Goal: Task Accomplishment & Management: Use online tool/utility

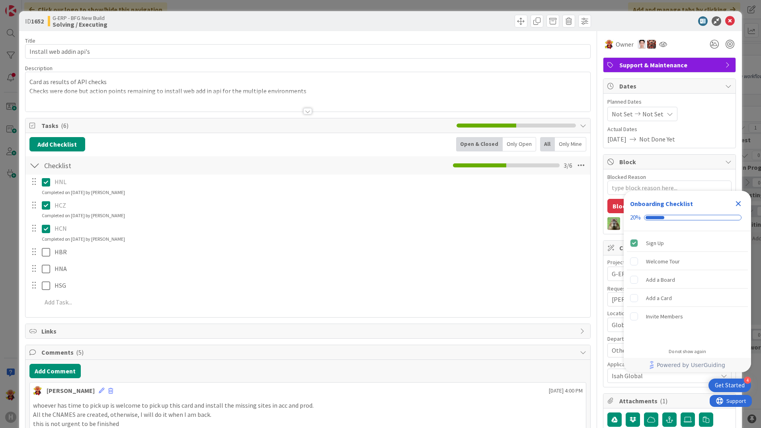
type textarea "x"
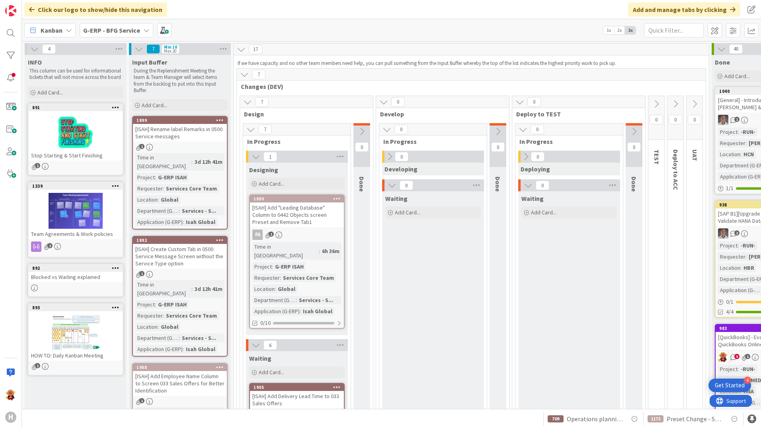
click at [131, 23] on div "G-ERP - BFG Service" at bounding box center [117, 30] width 74 height 14
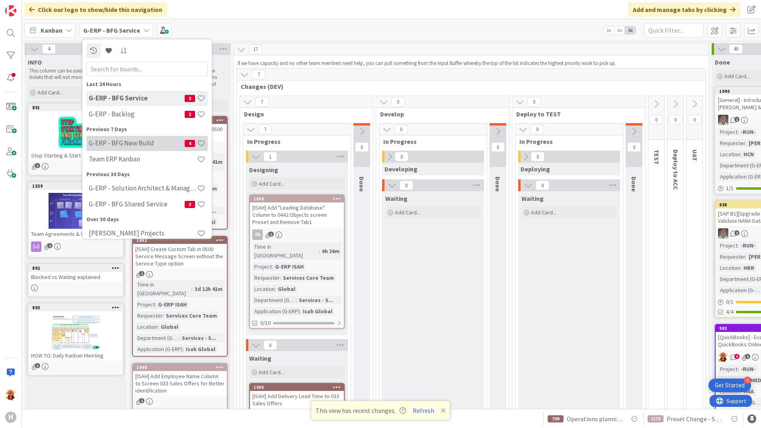
click at [119, 147] on div "G-ERP - BFG New Build 4" at bounding box center [146, 143] width 121 height 15
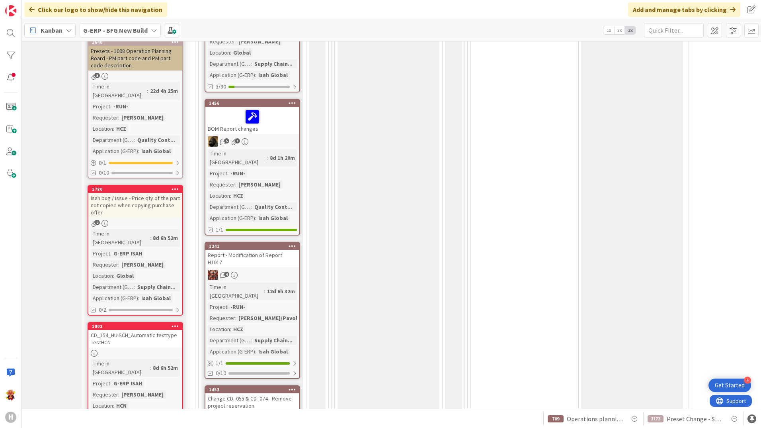
scroll to position [677, 45]
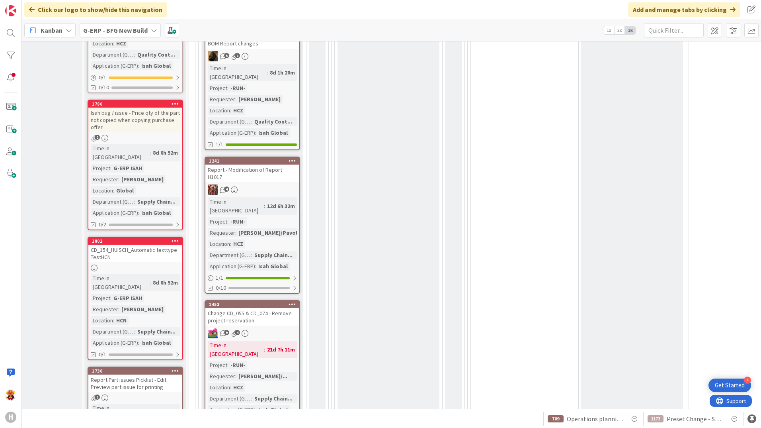
click at [295, 184] on div "4" at bounding box center [252, 189] width 94 height 10
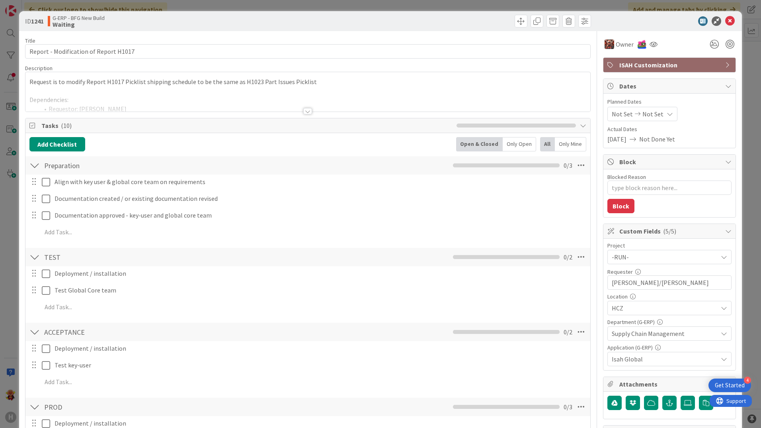
type textarea "x"
click at [725, 18] on icon at bounding box center [730, 21] width 10 height 10
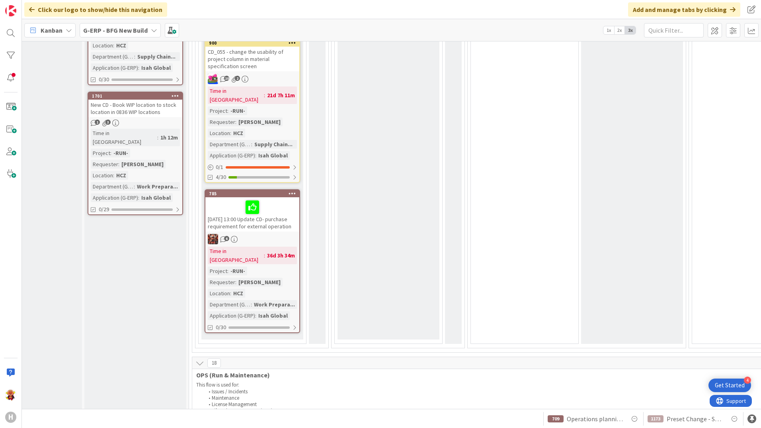
scroll to position [1022, 45]
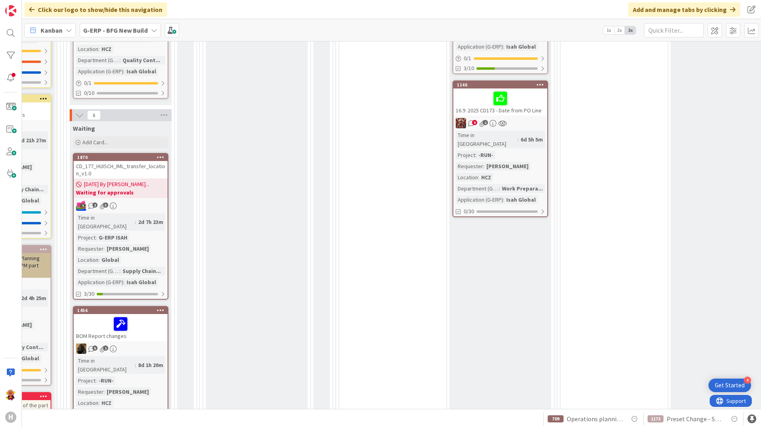
scroll to position [265, 176]
